Goal: Information Seeking & Learning: Learn about a topic

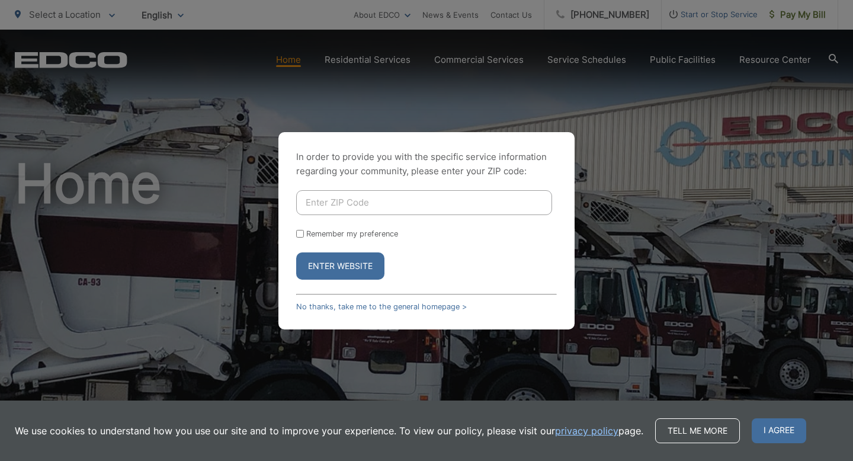
click at [338, 213] on input "Enter ZIP Code" at bounding box center [424, 202] width 256 height 25
click at [333, 208] on input "Enter ZIP Code" at bounding box center [424, 202] width 256 height 25
type input "91950"
click at [341, 262] on button "Enter Website" at bounding box center [340, 265] width 88 height 27
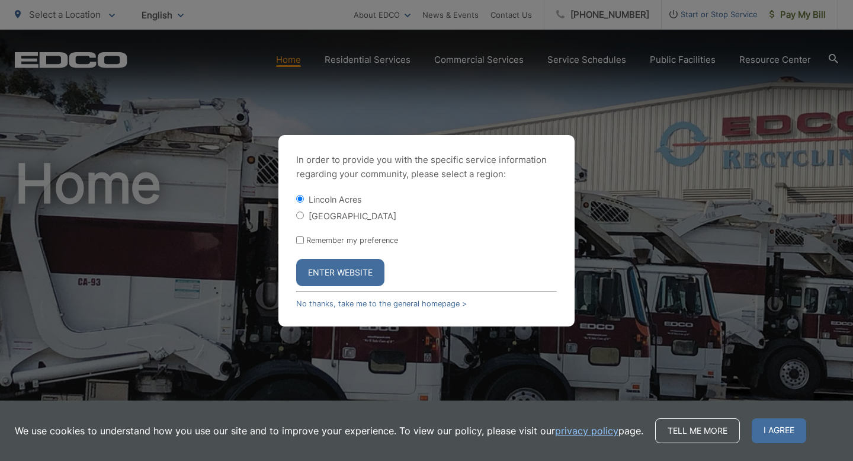
click at [297, 214] on input "[GEOGRAPHIC_DATA]" at bounding box center [300, 215] width 8 height 8
radio input "true"
click at [349, 275] on button "Enter Website" at bounding box center [340, 272] width 88 height 27
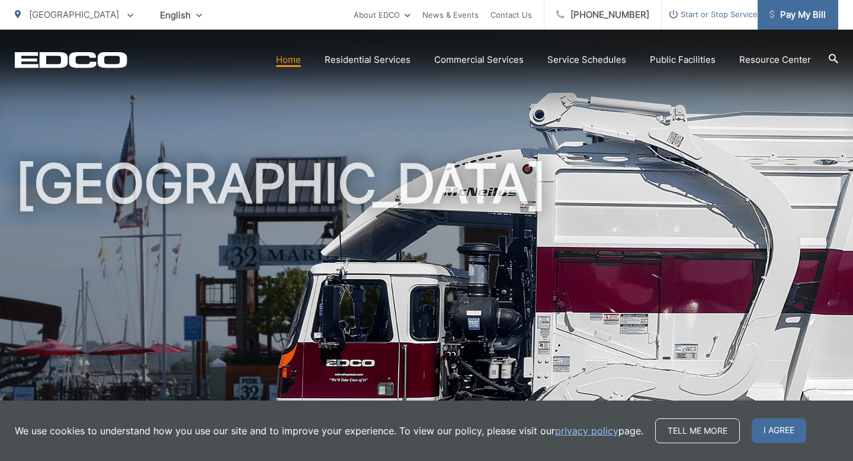
click at [784, 17] on span "Pay My Bill" at bounding box center [797, 15] width 56 height 14
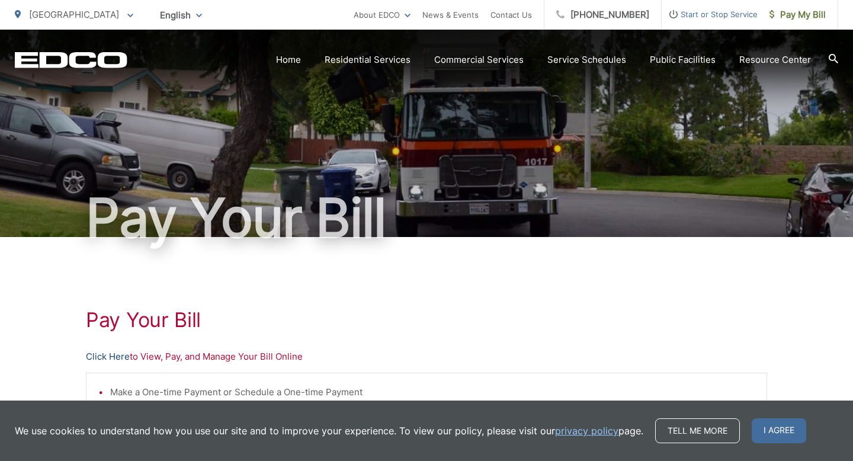
click at [102, 360] on link "Click Here" at bounding box center [108, 356] width 44 height 14
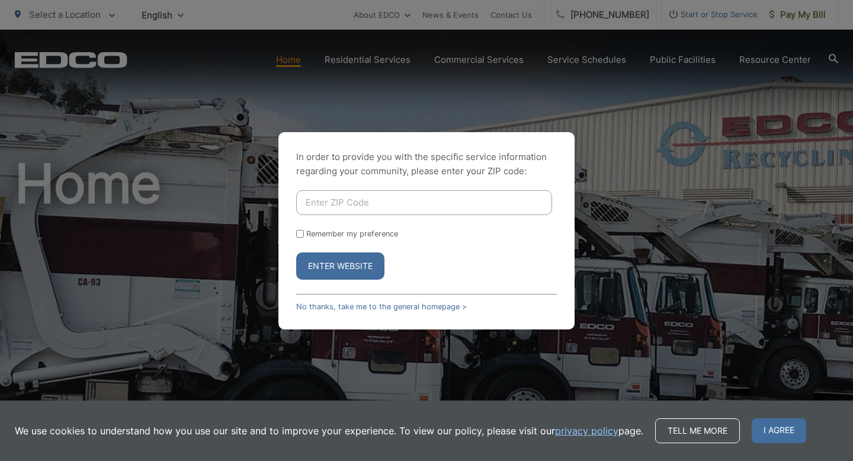
click at [344, 201] on input "Enter ZIP Code" at bounding box center [424, 202] width 256 height 25
type input "91950"
click at [296, 252] on button "Enter Website" at bounding box center [340, 265] width 88 height 27
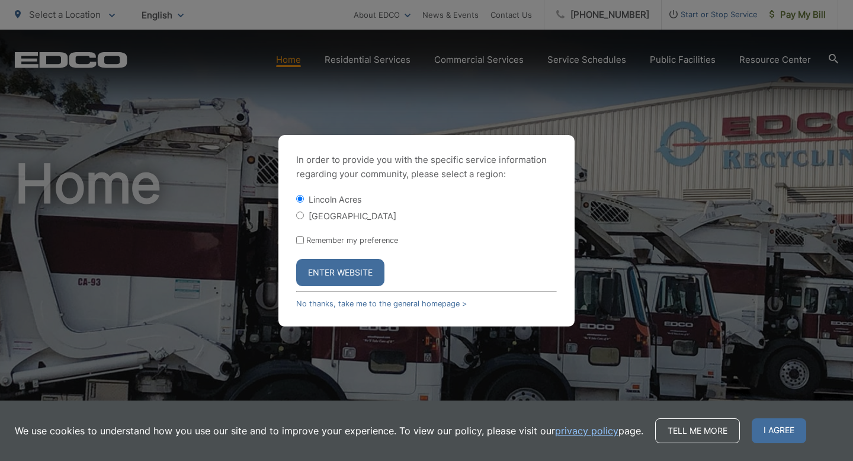
click at [303, 213] on input "[GEOGRAPHIC_DATA]" at bounding box center [300, 215] width 8 height 8
radio input "true"
click at [309, 282] on button "Enter Website" at bounding box center [340, 272] width 88 height 27
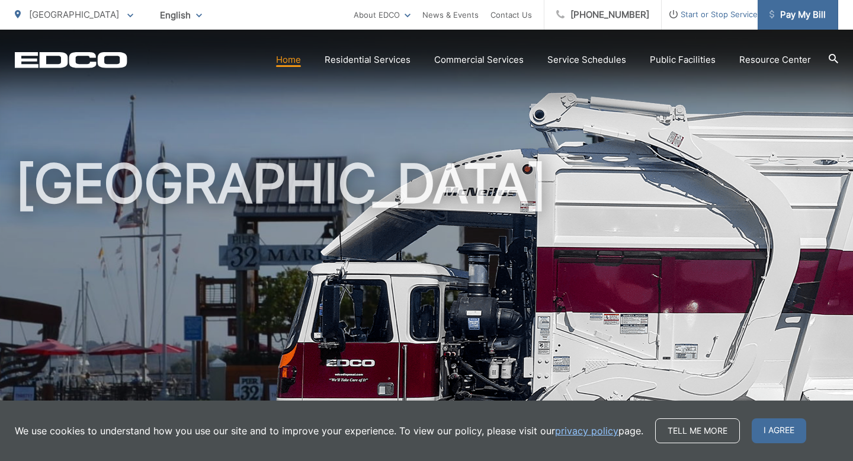
click at [796, 21] on span "Pay My Bill" at bounding box center [797, 15] width 56 height 14
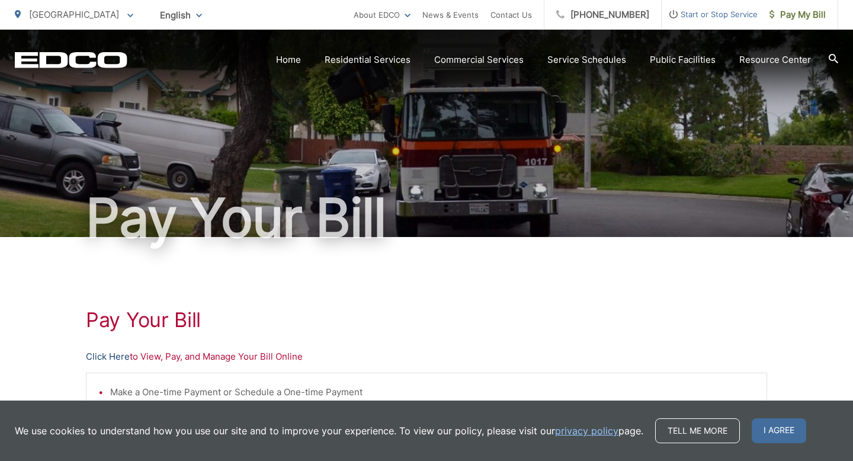
click at [98, 355] on link "Click Here" at bounding box center [108, 356] width 44 height 14
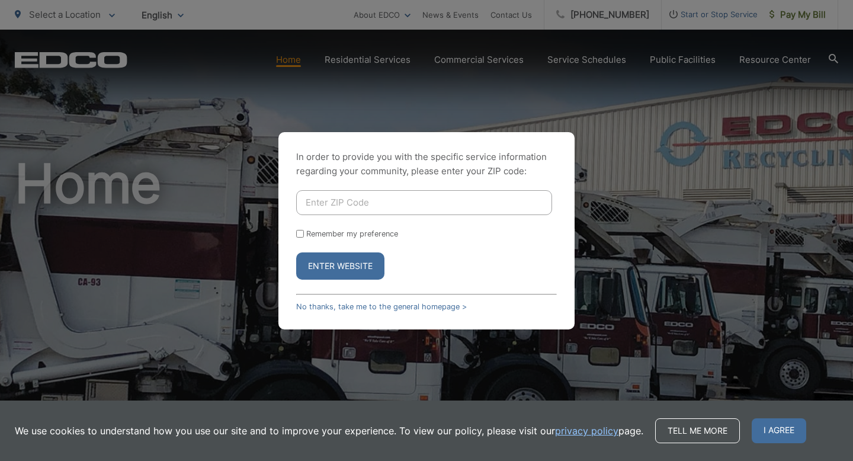
click at [349, 204] on input "Enter ZIP Code" at bounding box center [424, 202] width 256 height 25
type input "91950"
click at [296, 252] on button "Enter Website" at bounding box center [340, 265] width 88 height 27
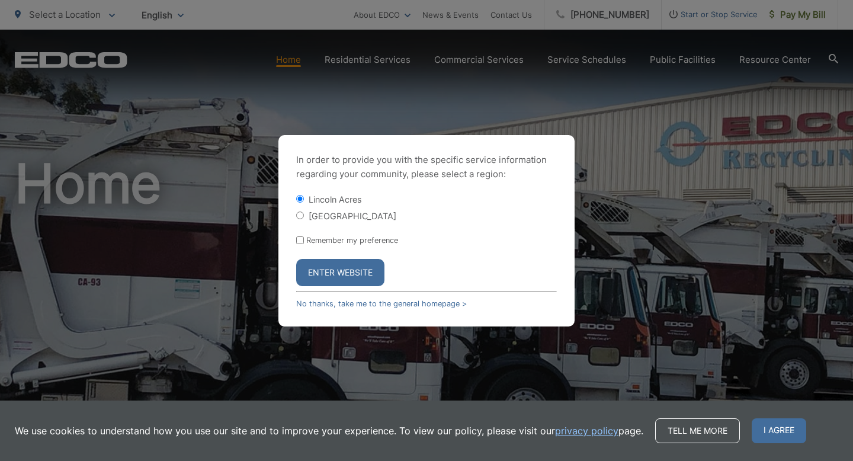
click at [297, 216] on input "[GEOGRAPHIC_DATA]" at bounding box center [300, 215] width 8 height 8
radio input "true"
click at [326, 277] on button "Enter Website" at bounding box center [340, 272] width 88 height 27
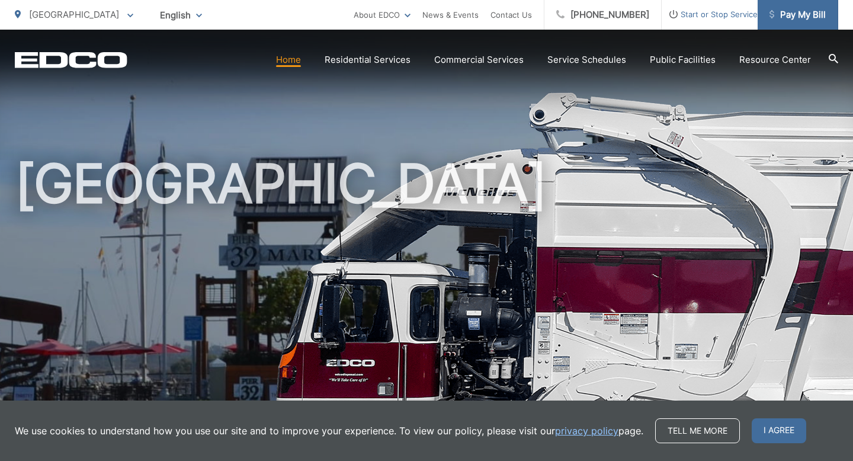
click at [796, 14] on span "Pay My Bill" at bounding box center [797, 15] width 56 height 14
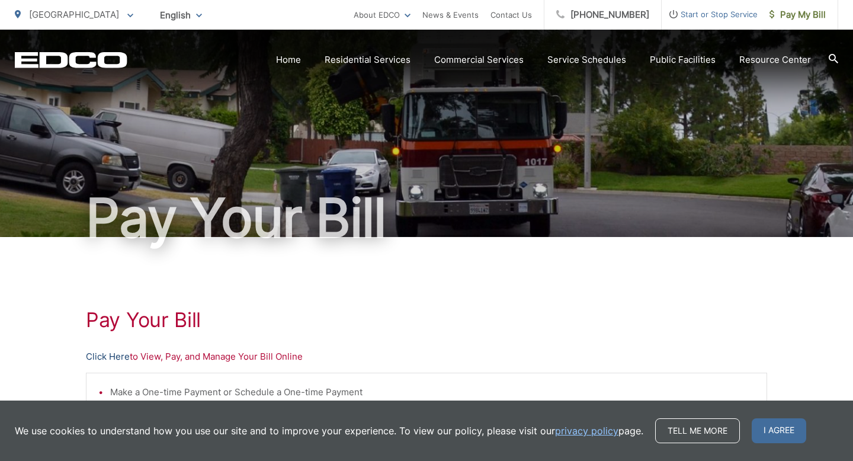
click at [103, 356] on link "Click Here" at bounding box center [108, 356] width 44 height 14
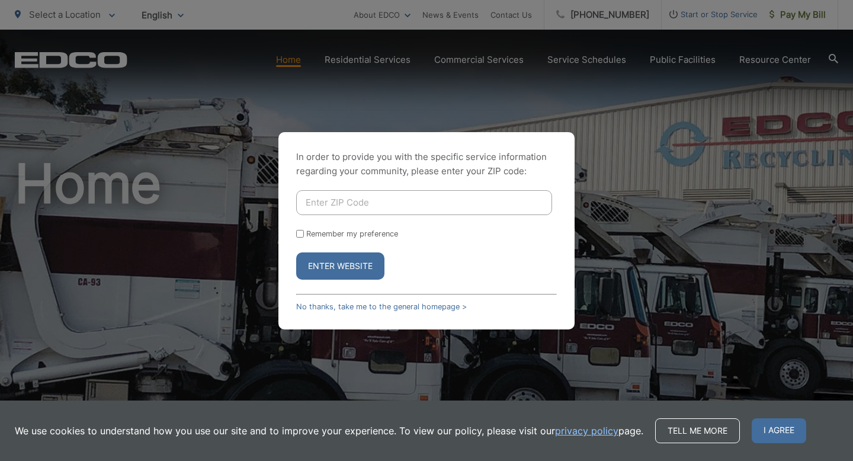
click at [385, 203] on input "Enter ZIP Code" at bounding box center [424, 202] width 256 height 25
type input "91950"
click at [344, 274] on button "Enter Website" at bounding box center [340, 265] width 88 height 27
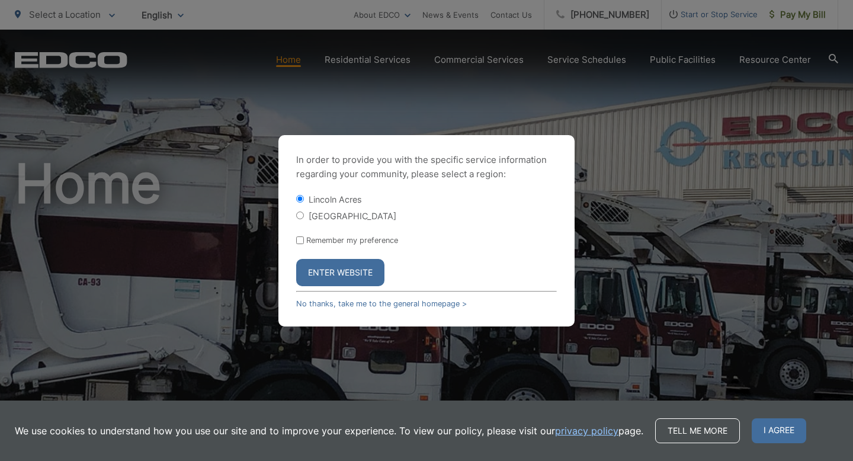
click at [297, 216] on input "[GEOGRAPHIC_DATA]" at bounding box center [300, 215] width 8 height 8
radio input "true"
click at [332, 267] on button "Enter Website" at bounding box center [340, 272] width 88 height 27
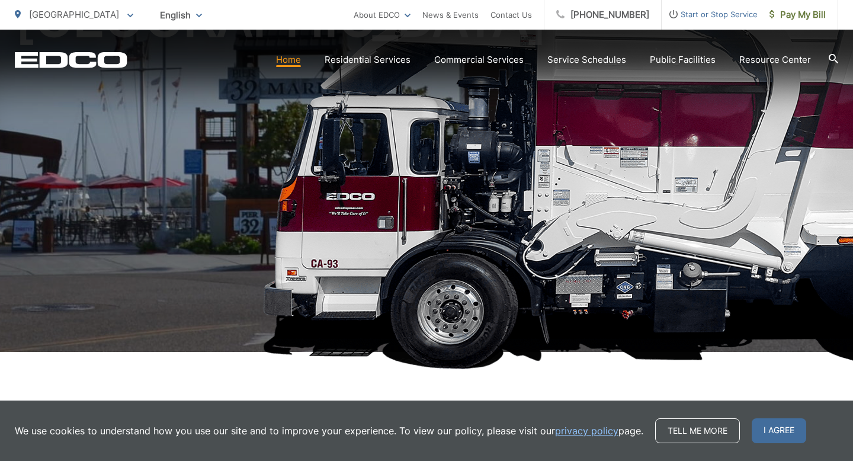
scroll to position [195, 0]
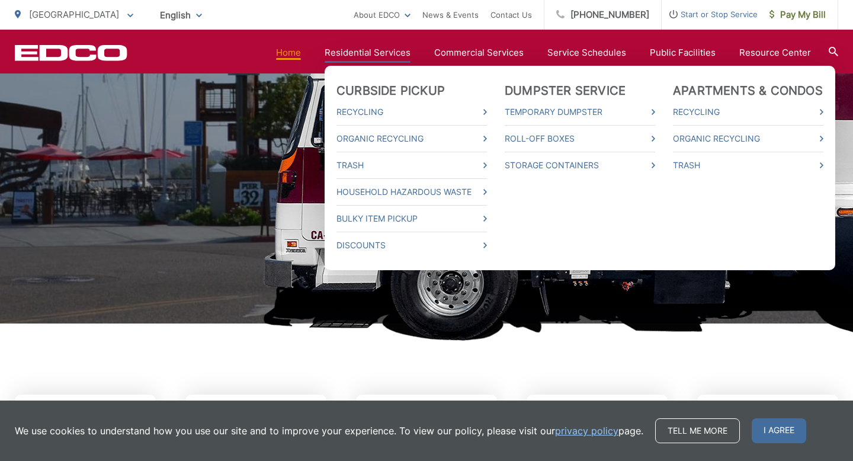
click at [380, 53] on link "Residential Services" at bounding box center [368, 53] width 86 height 14
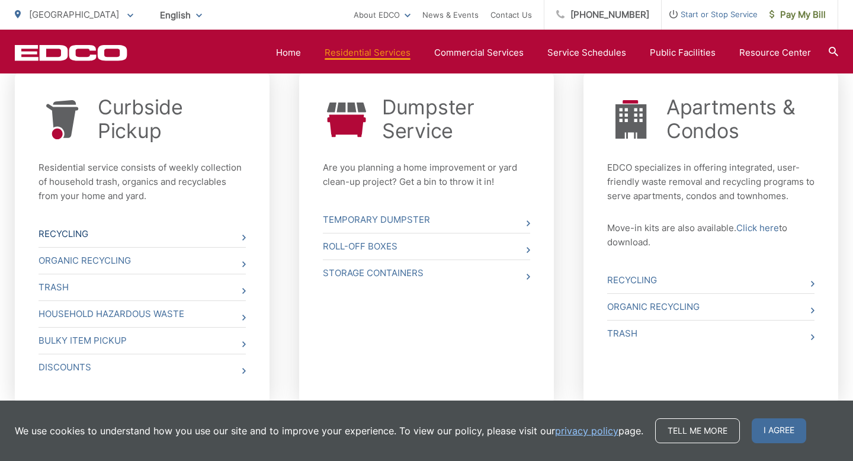
scroll to position [464, 0]
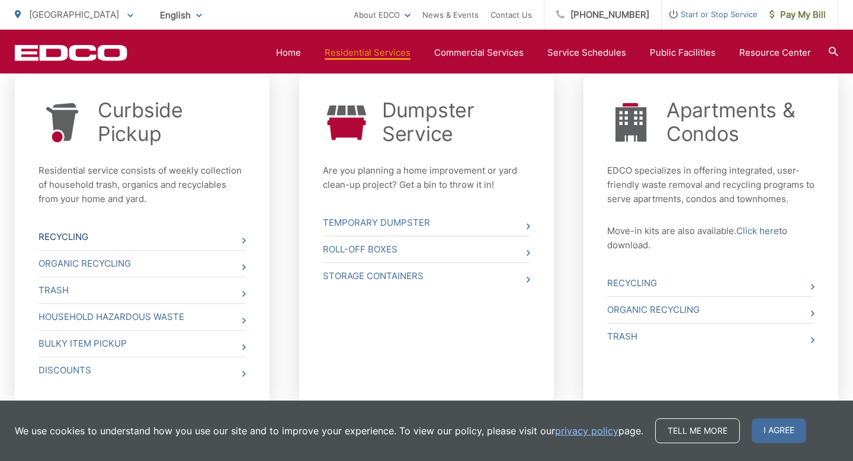
click at [80, 238] on link "Recycling" at bounding box center [142, 237] width 207 height 26
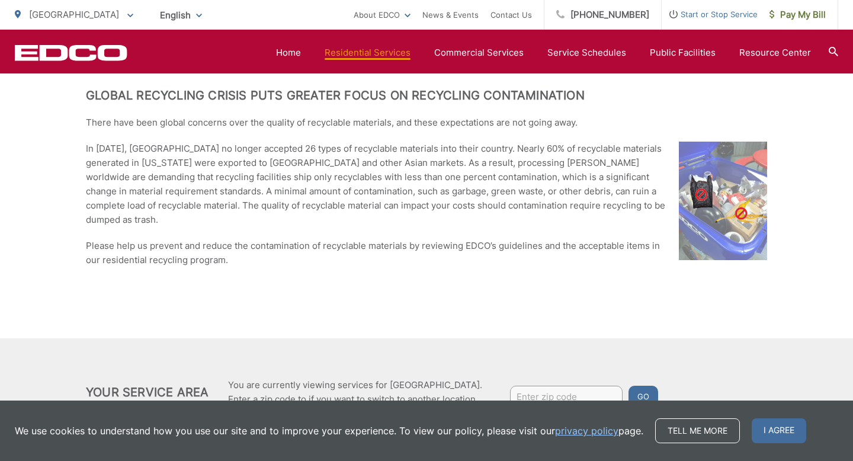
scroll to position [1889, 0]
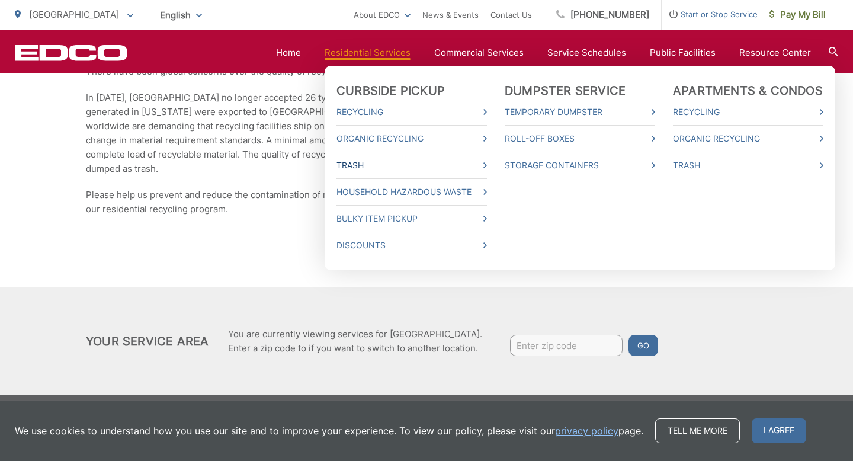
click at [370, 168] on link "Trash" at bounding box center [411, 165] width 150 height 14
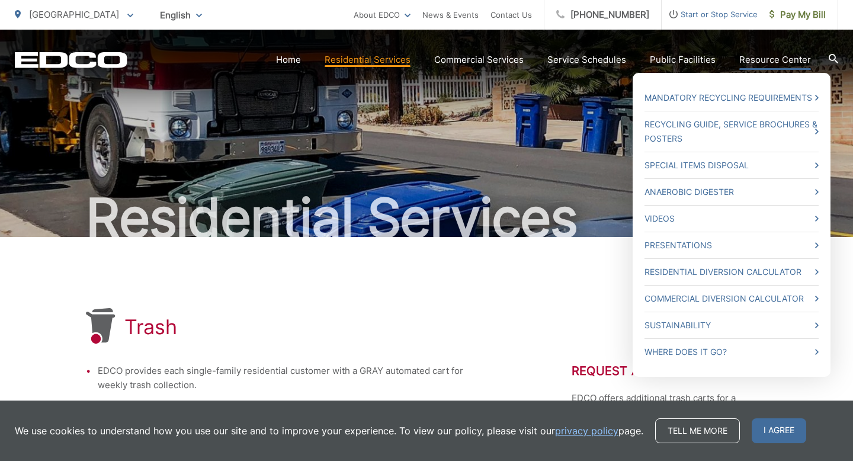
click at [765, 65] on link "Resource Center" at bounding box center [775, 60] width 72 height 14
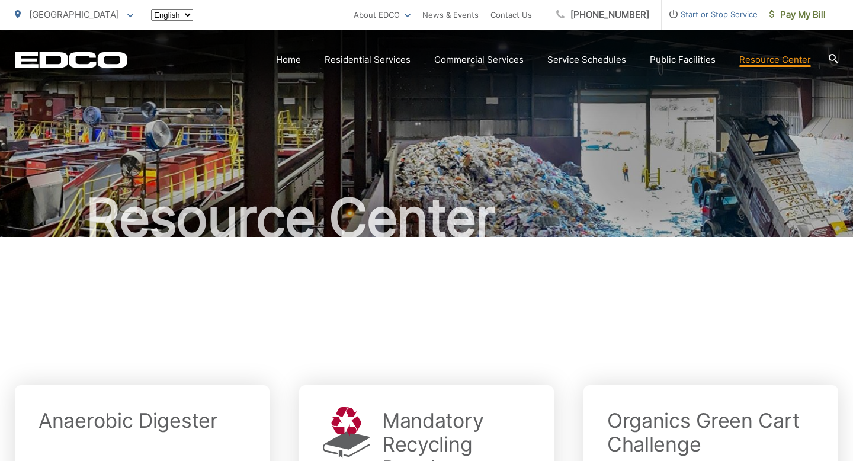
click at [560, 141] on html "Home Back Home Residential Services Curbside Pickup Recycling Organic Recycling…" at bounding box center [426, 230] width 853 height 461
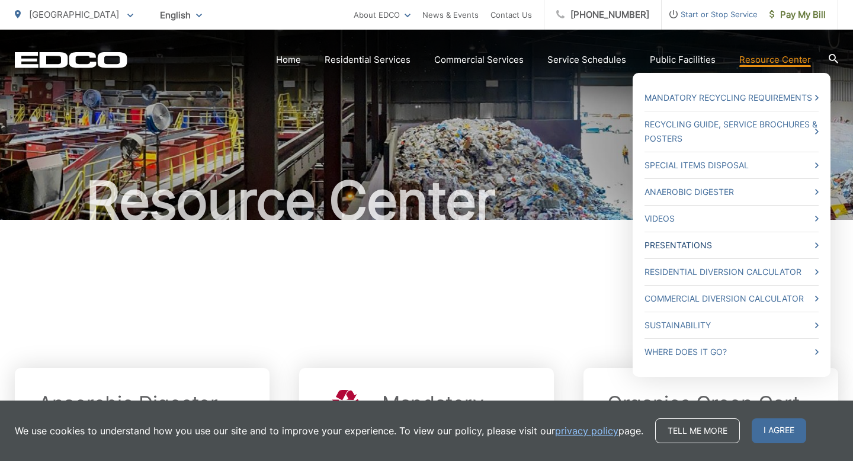
scroll to position [17, 0]
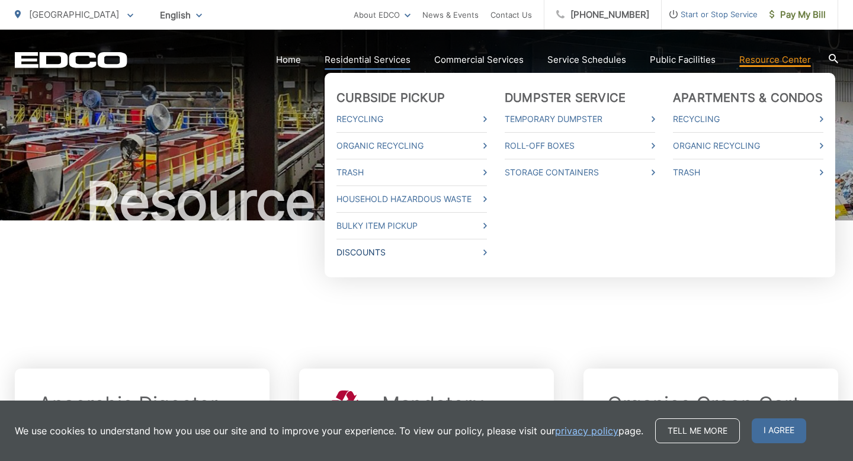
click at [405, 252] on link "Discounts" at bounding box center [411, 252] width 150 height 14
